Goal: Find specific page/section: Find specific page/section

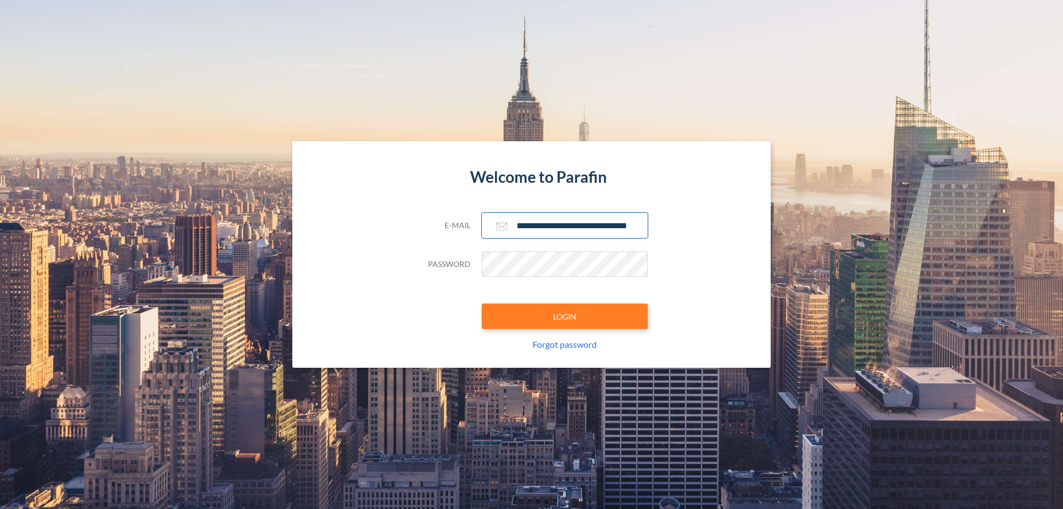
type input "**********"
click at [565, 316] on button "LOGIN" at bounding box center [565, 315] width 166 height 25
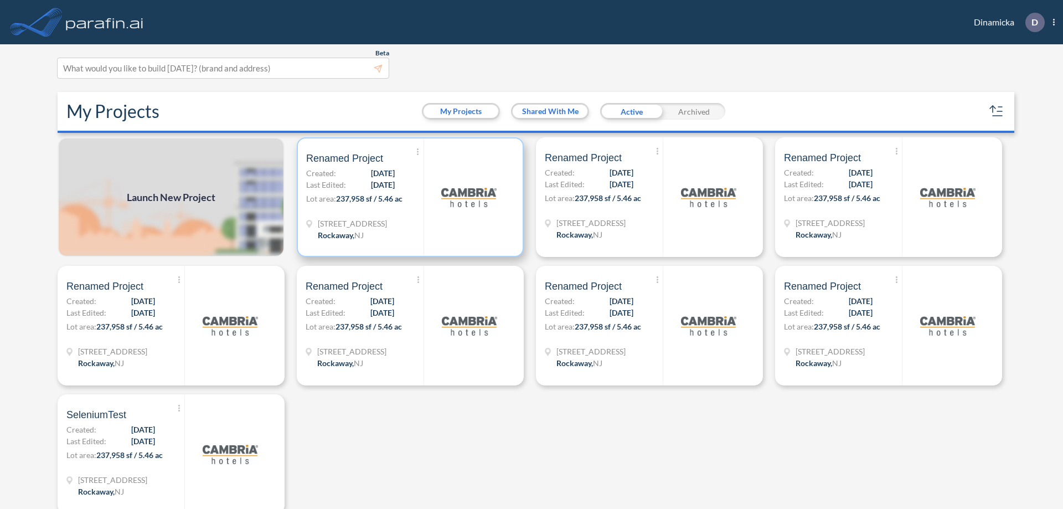
scroll to position [3, 0]
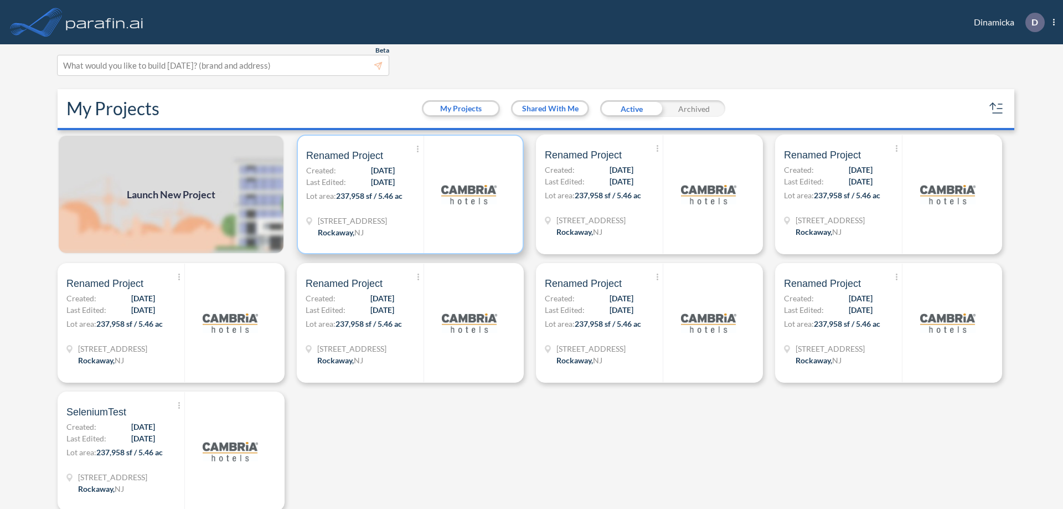
click at [408, 194] on p "Lot area: 237,958 sf / 5.46 ac" at bounding box center [364, 198] width 117 height 16
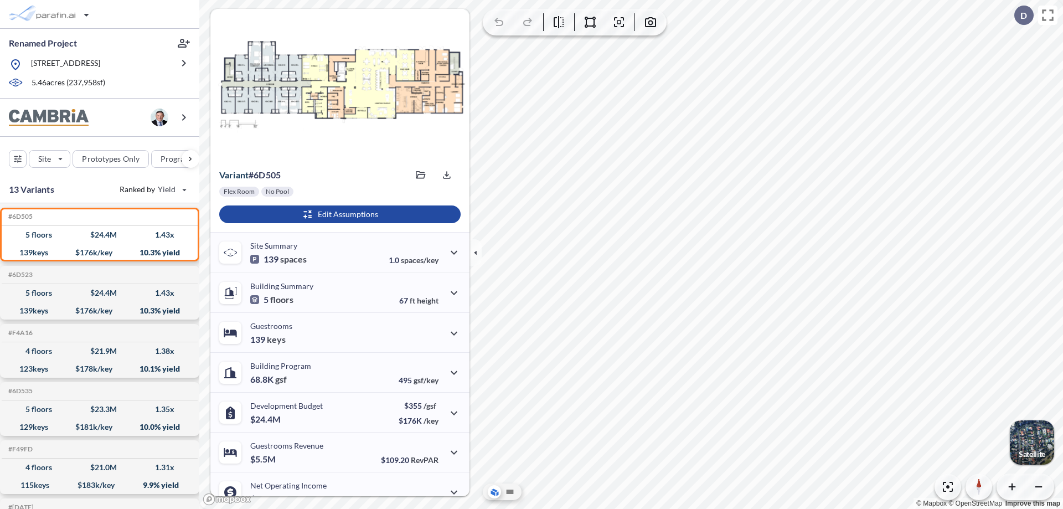
scroll to position [56, 0]
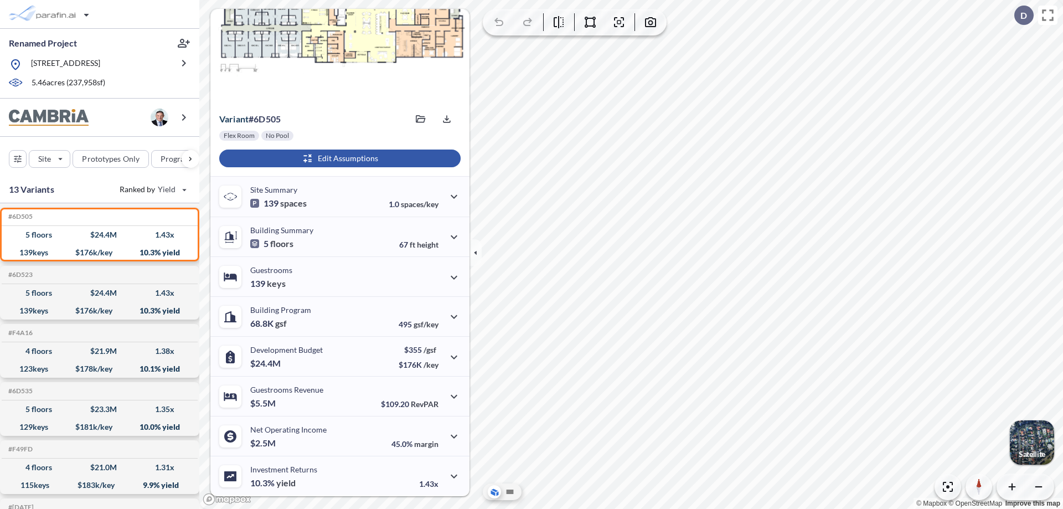
click at [338, 158] on div "button" at bounding box center [339, 158] width 241 height 18
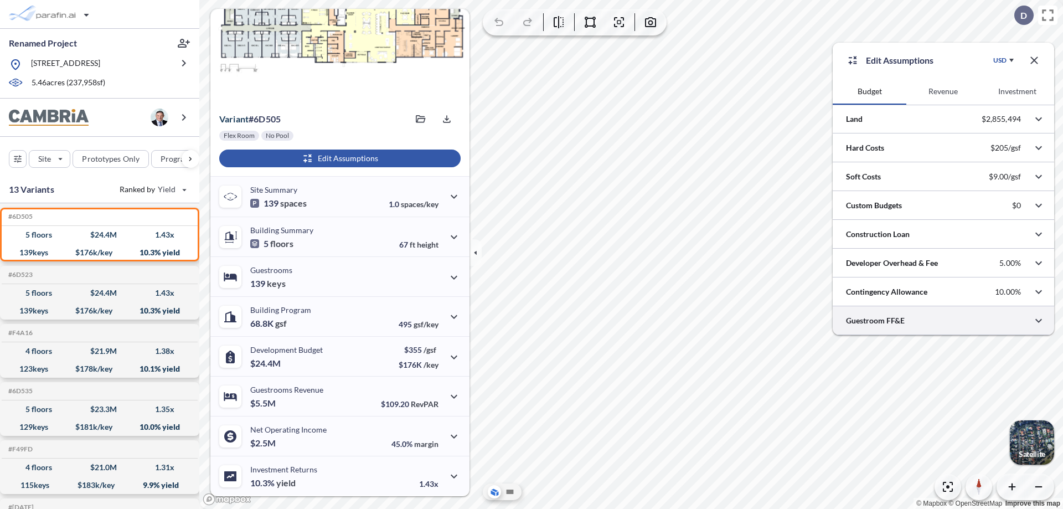
click at [943, 321] on div at bounding box center [943, 320] width 221 height 28
